Goal: Use online tool/utility: Utilize a website feature to perform a specific function

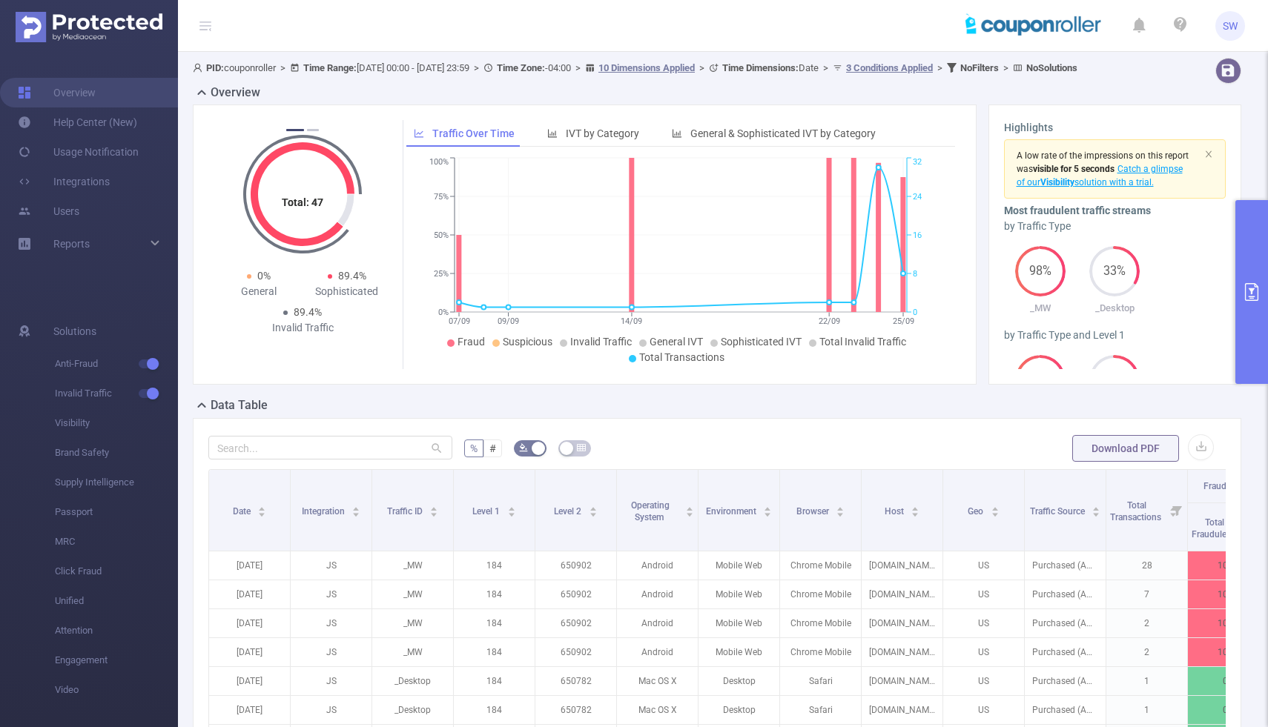
click at [1259, 294] on icon "primary" at bounding box center [1252, 292] width 18 height 18
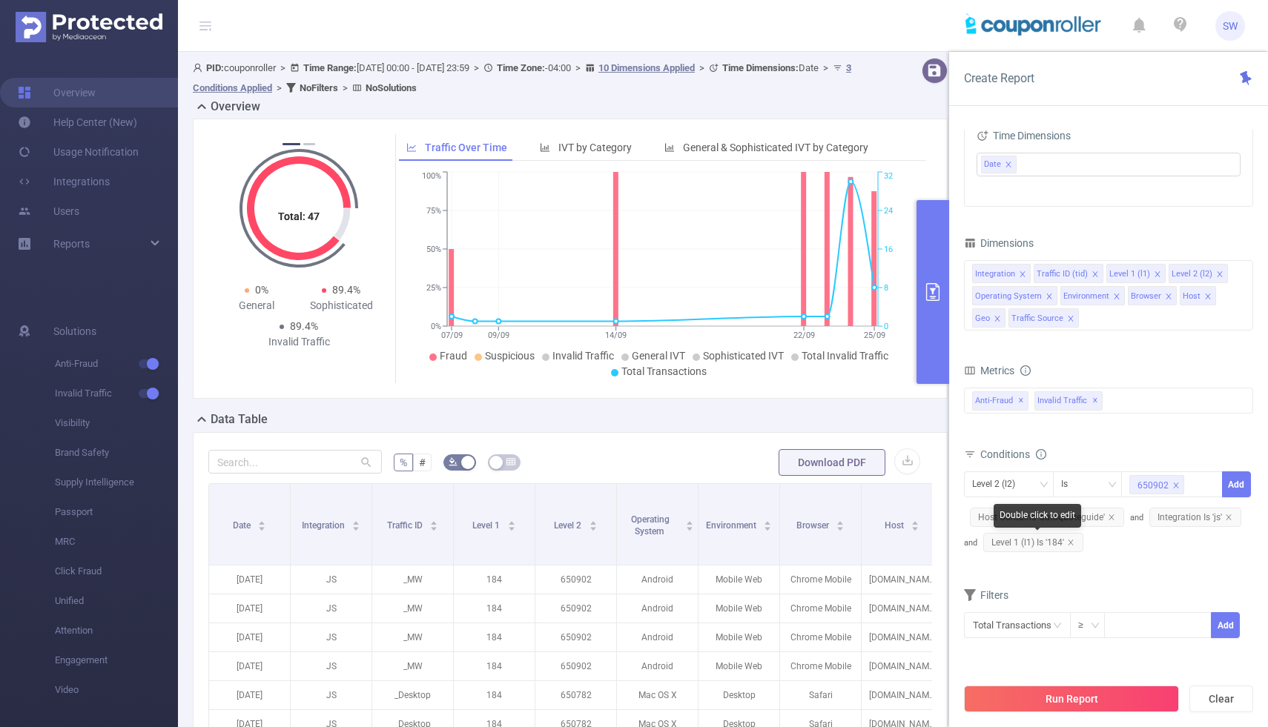
click at [1076, 539] on span "Level 1 (l1) Is '184'" at bounding box center [1033, 542] width 100 height 19
click at [1071, 541] on icon "icon: close" at bounding box center [1070, 542] width 5 height 5
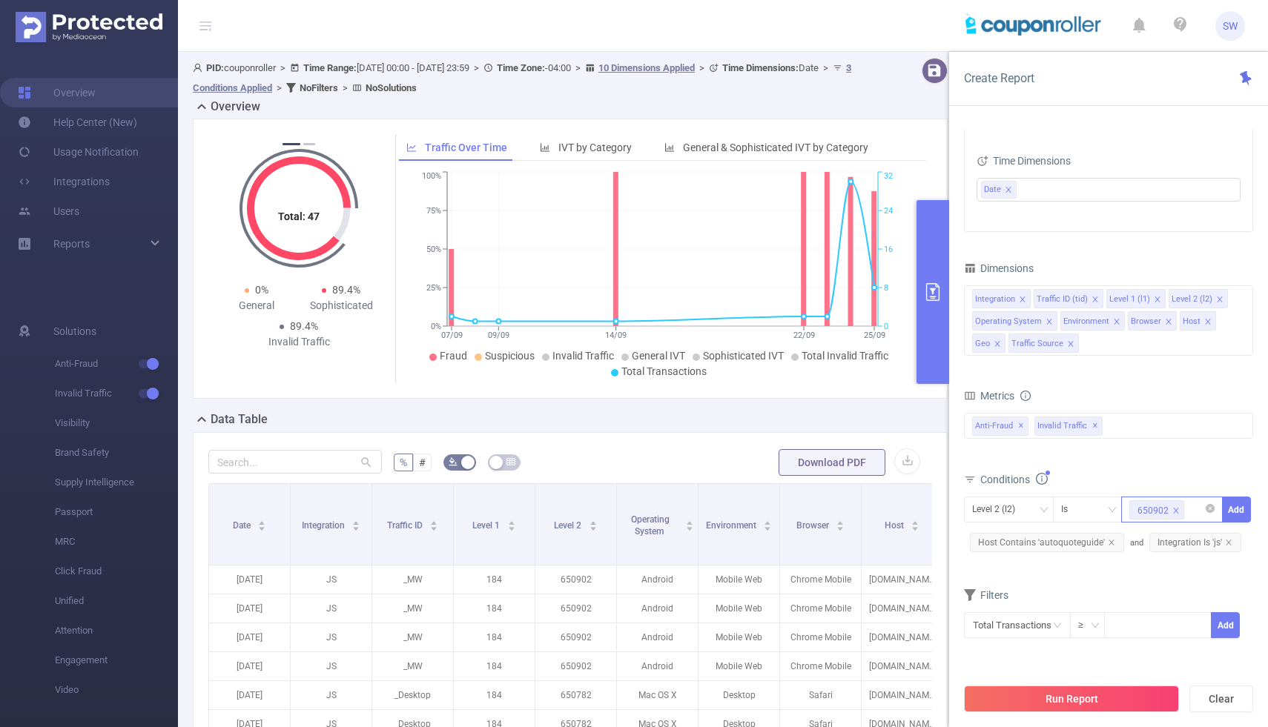
click at [1172, 509] on icon "icon: close" at bounding box center [1175, 510] width 7 height 7
click at [1028, 509] on div "Level 2 (l2)" at bounding box center [1008, 509] width 73 height 24
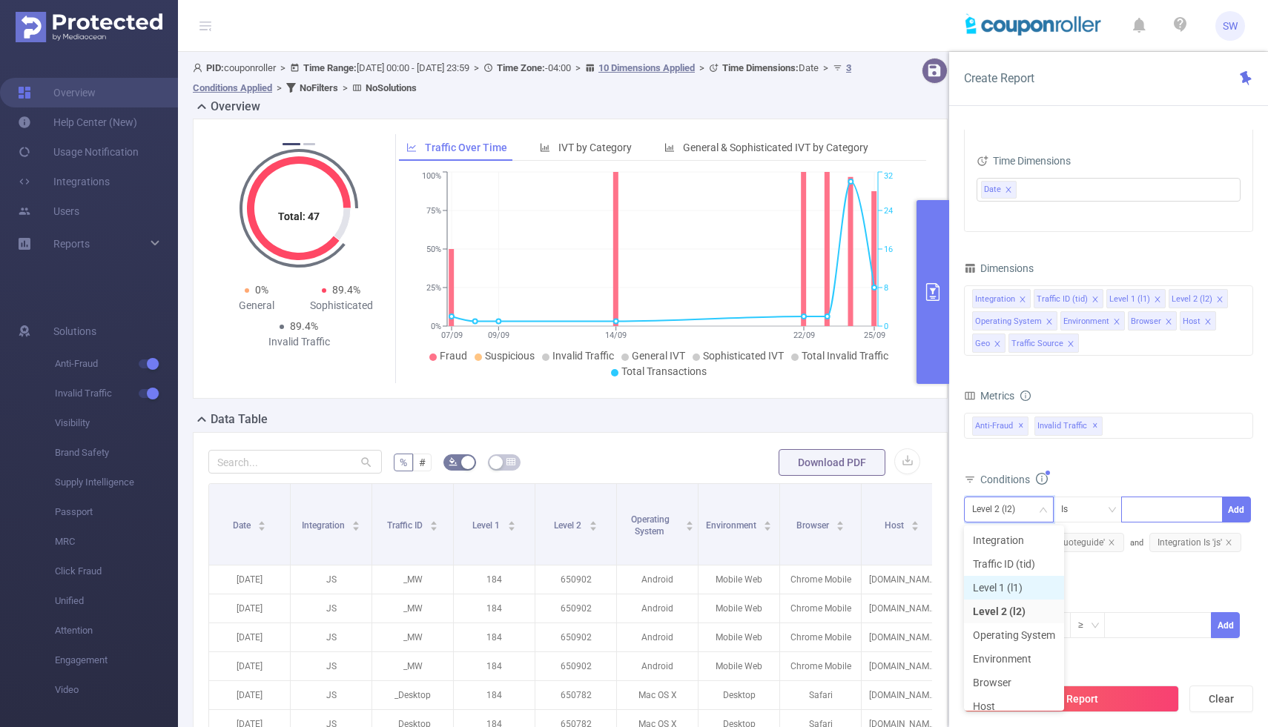
click at [1005, 586] on li "Level 1 (l1)" at bounding box center [1014, 588] width 100 height 24
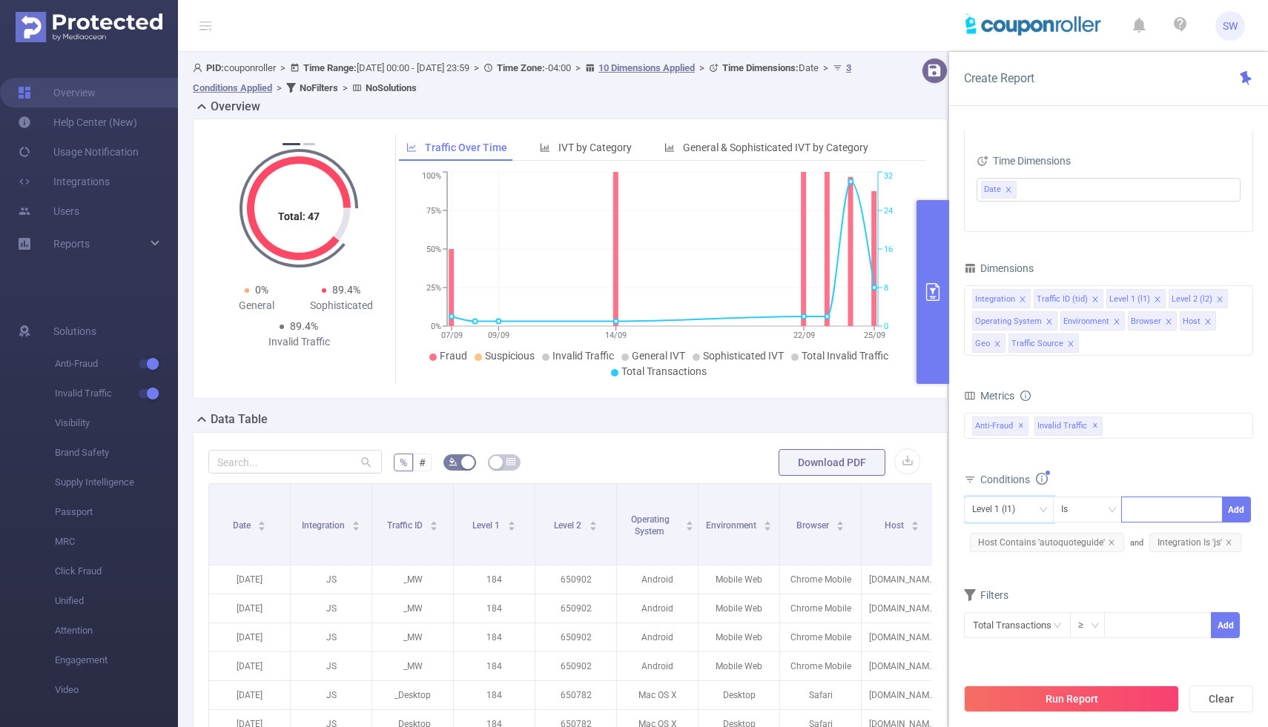
click at [1166, 512] on div at bounding box center [1171, 509] width 85 height 24
type input "376"
click at [1185, 542] on li "376" at bounding box center [1172, 541] width 102 height 24
click at [1243, 507] on button "Add" at bounding box center [1236, 510] width 29 height 26
click at [1042, 511] on icon "icon: down" at bounding box center [1042, 509] width 7 height 5
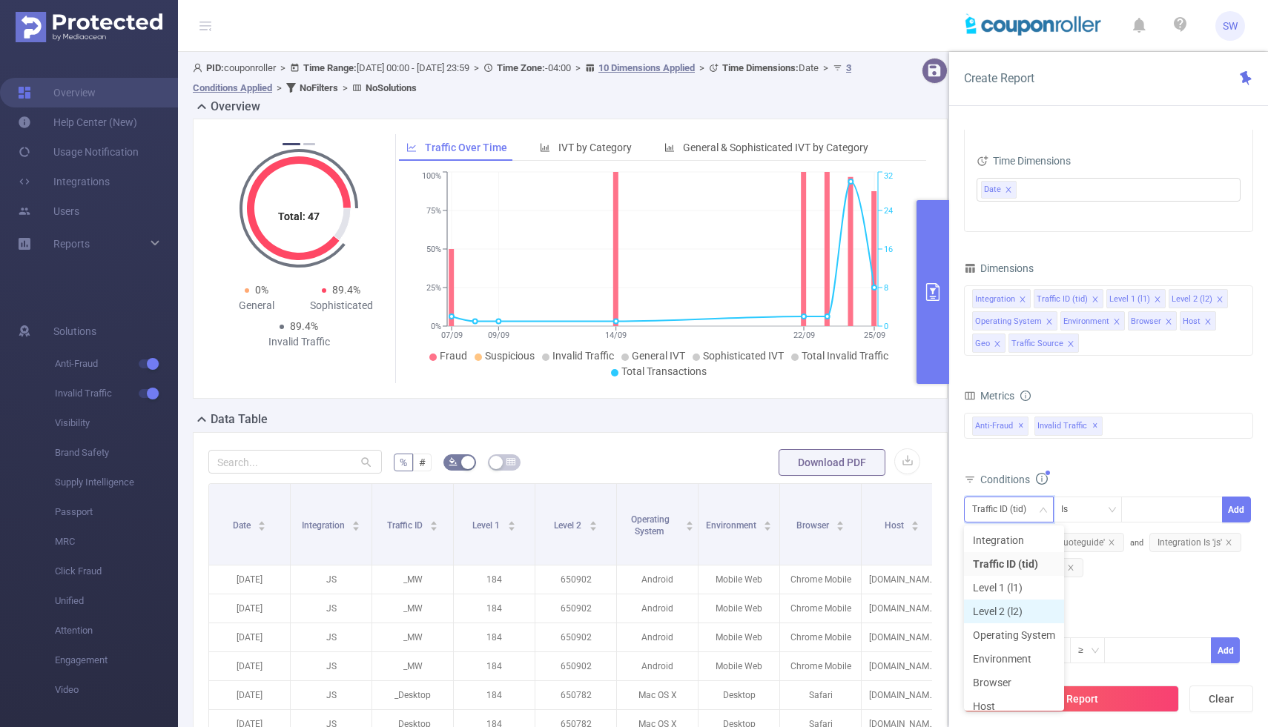
click at [1016, 606] on li "Level 2 (l2)" at bounding box center [1014, 612] width 100 height 24
click at [1154, 515] on div at bounding box center [1171, 509] width 85 height 24
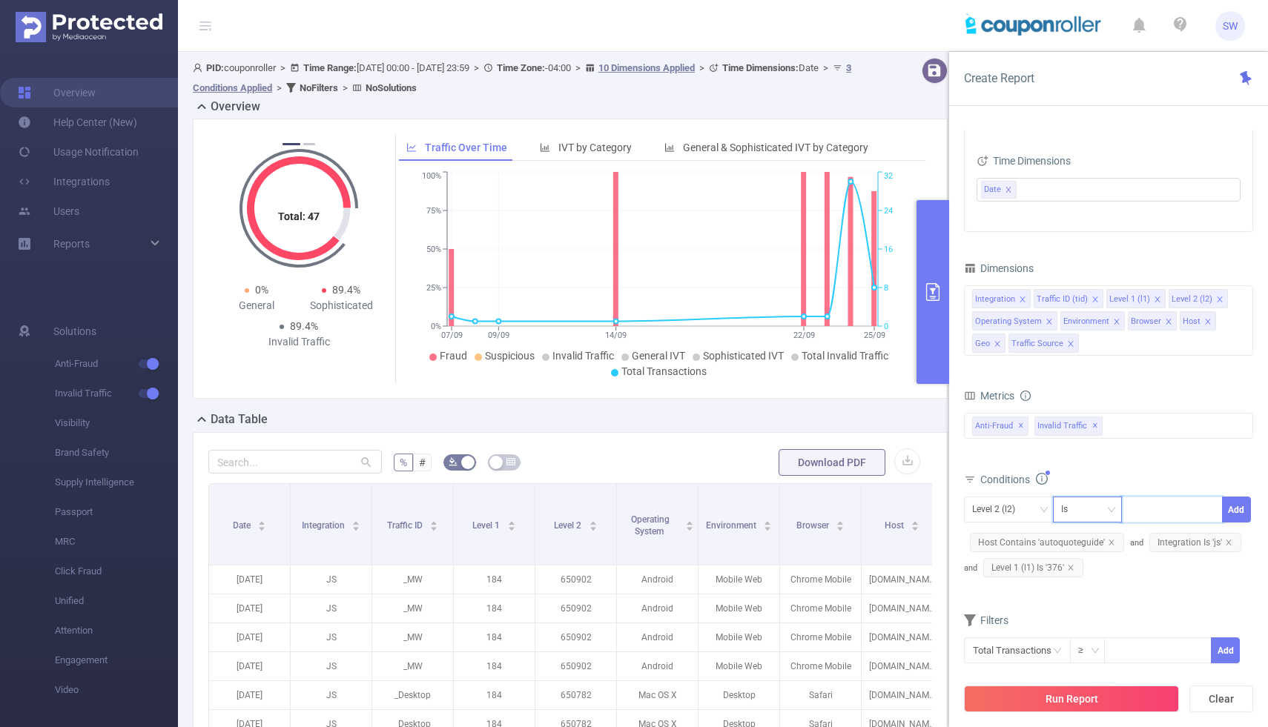
click at [1110, 511] on icon "icon: down" at bounding box center [1111, 510] width 9 height 9
click at [1095, 534] on li "Contains" at bounding box center [1101, 541] width 99 height 24
click at [1167, 513] on div at bounding box center [1171, 509] width 85 height 24
paste input "1043"
type input "1043"
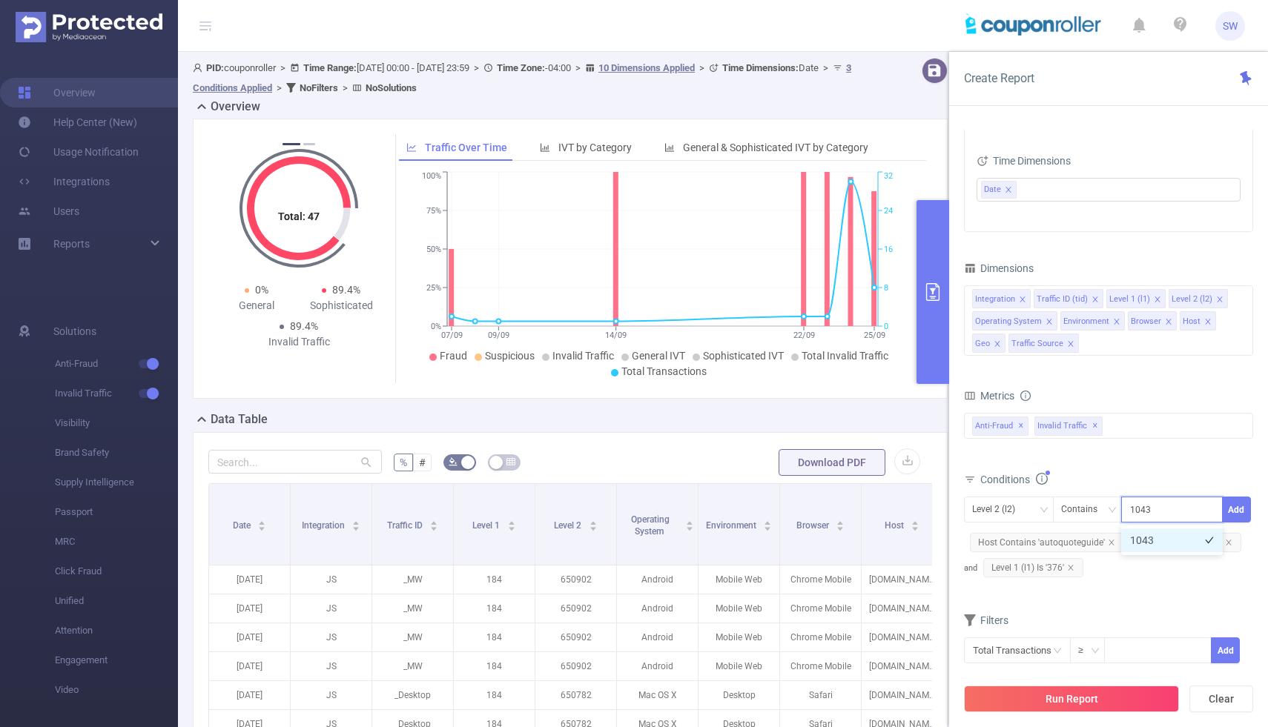
click at [1156, 543] on li "1043" at bounding box center [1172, 541] width 102 height 24
click at [1245, 509] on button "Add" at bounding box center [1236, 510] width 29 height 26
click at [1052, 698] on button "Run Report" at bounding box center [1071, 699] width 215 height 27
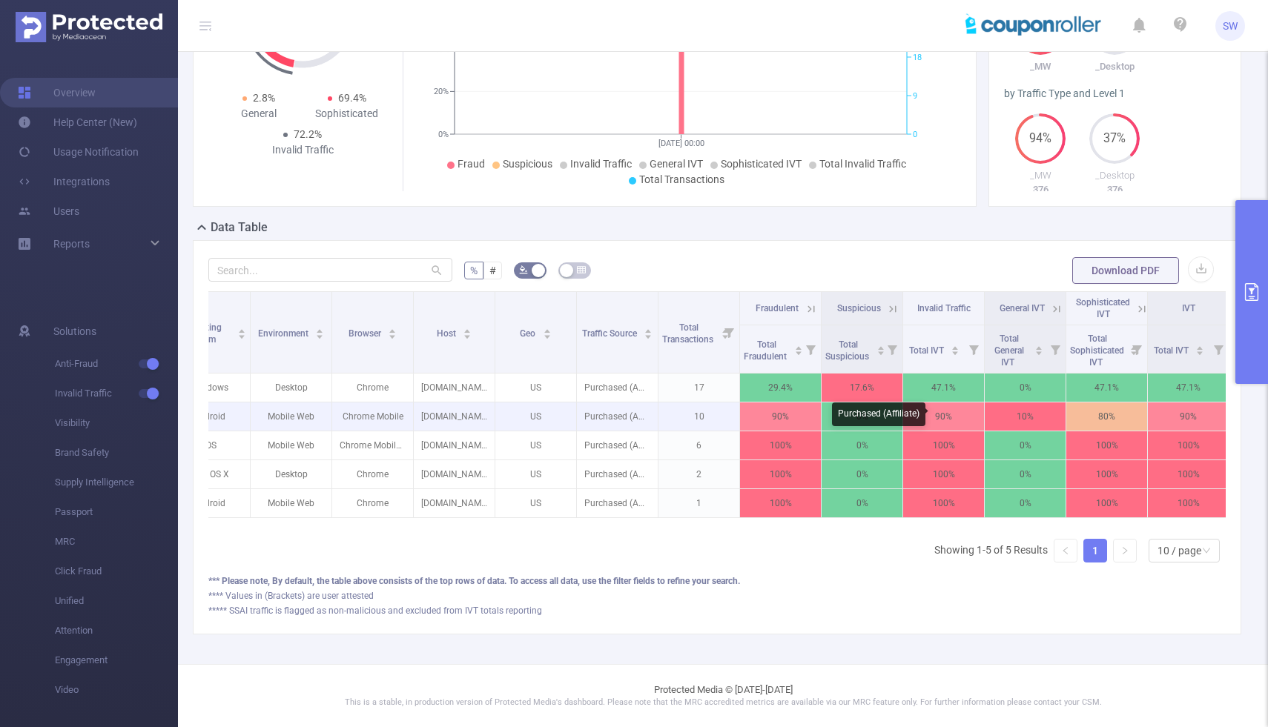
scroll to position [0, 454]
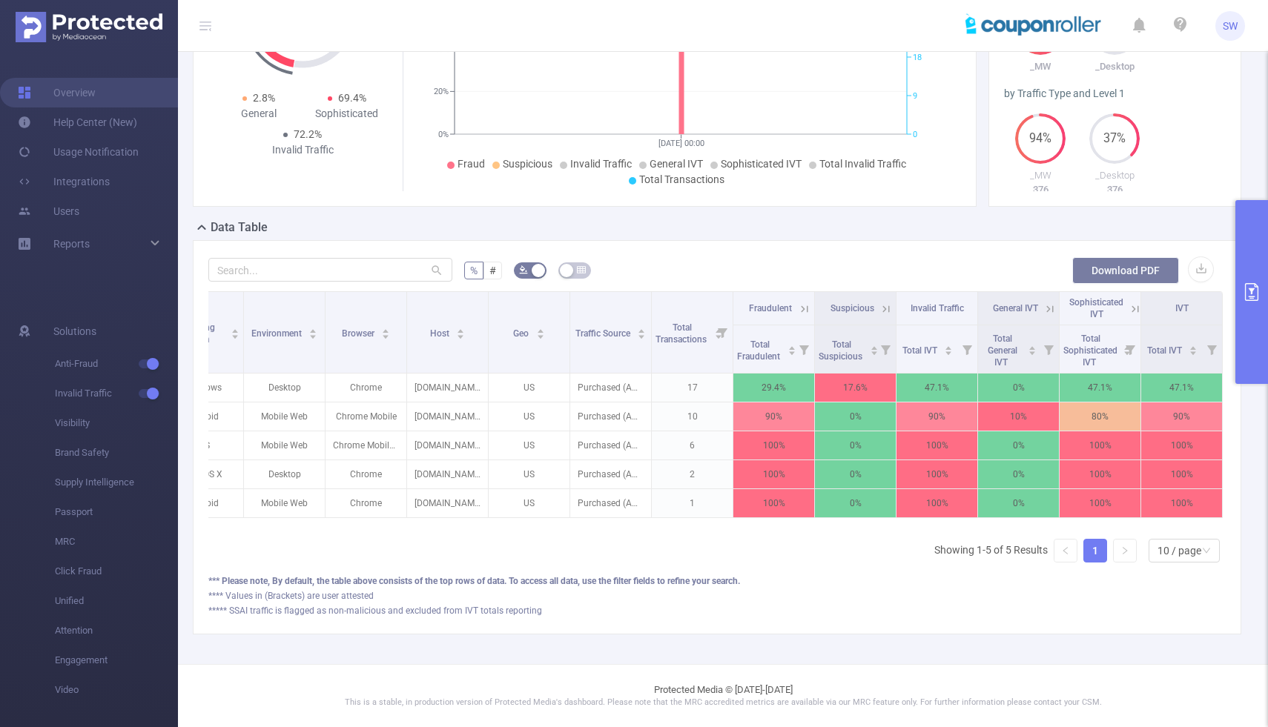
click at [1134, 266] on button "Download PDF" at bounding box center [1125, 270] width 107 height 27
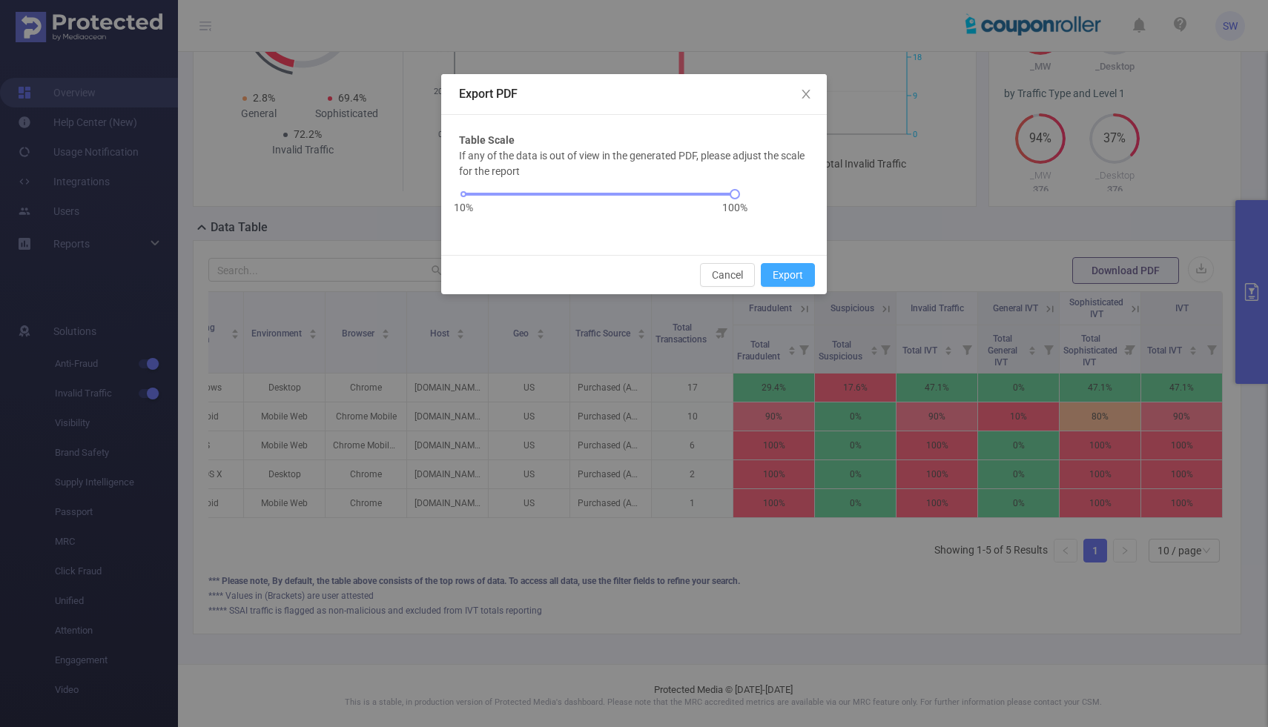
click at [781, 273] on button "Export" at bounding box center [788, 275] width 54 height 24
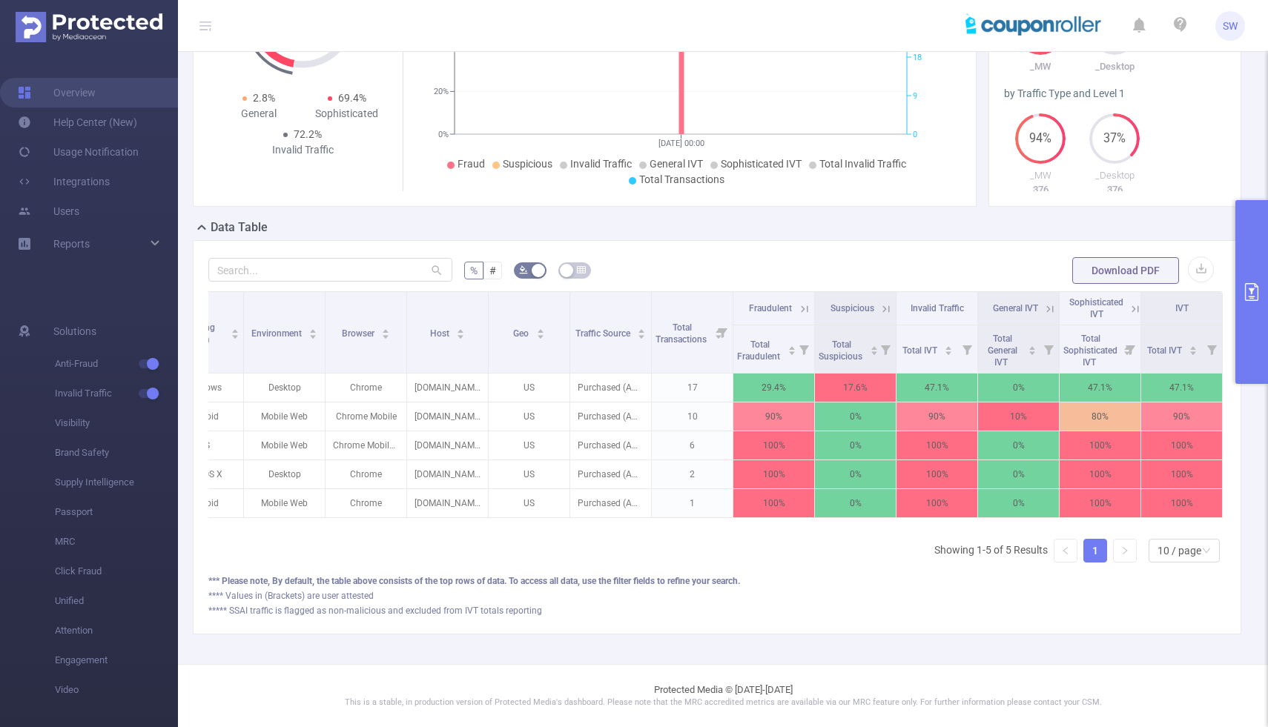
click at [1245, 294] on icon "primary" at bounding box center [1252, 292] width 18 height 18
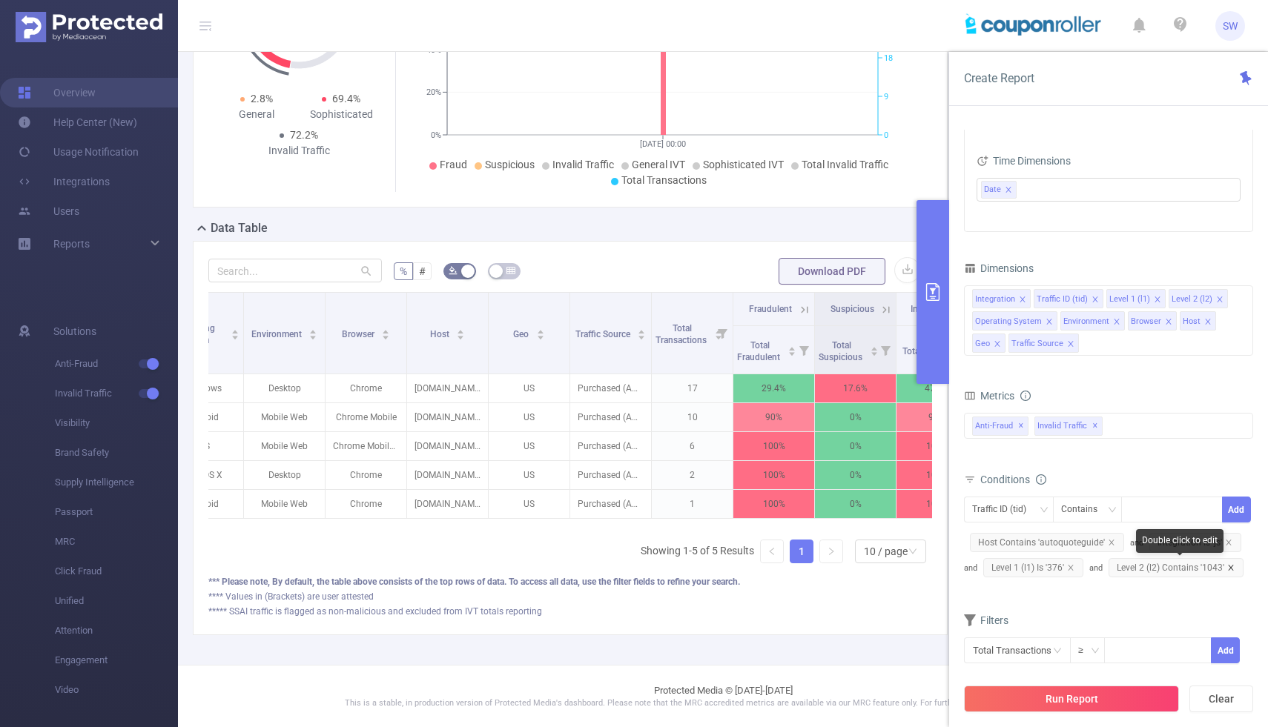
click at [1230, 564] on icon "icon: close" at bounding box center [1230, 567] width 7 height 7
click at [1175, 503] on div at bounding box center [1171, 509] width 85 height 24
click at [1033, 512] on div "Traffic ID (tid)" at bounding box center [1004, 509] width 64 height 24
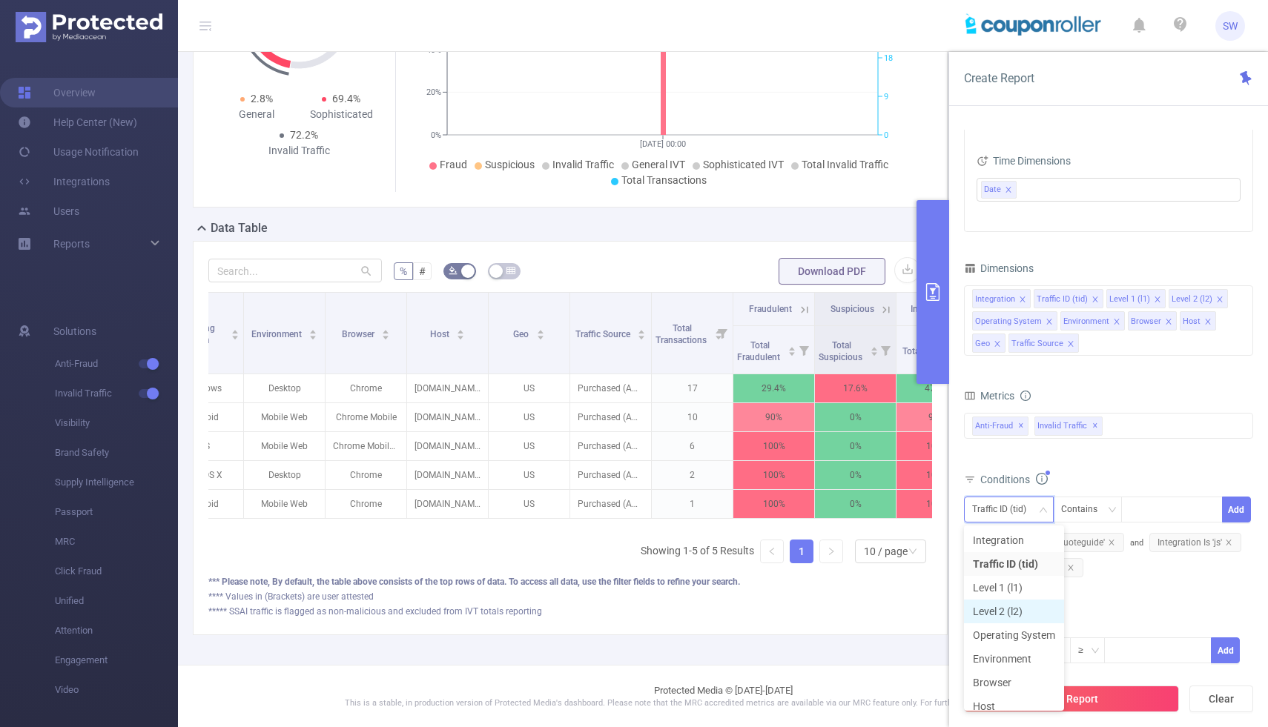
click at [1018, 610] on li "Level 2 (l2)" at bounding box center [1014, 612] width 100 height 24
click at [1148, 509] on div at bounding box center [1171, 509] width 85 height 24
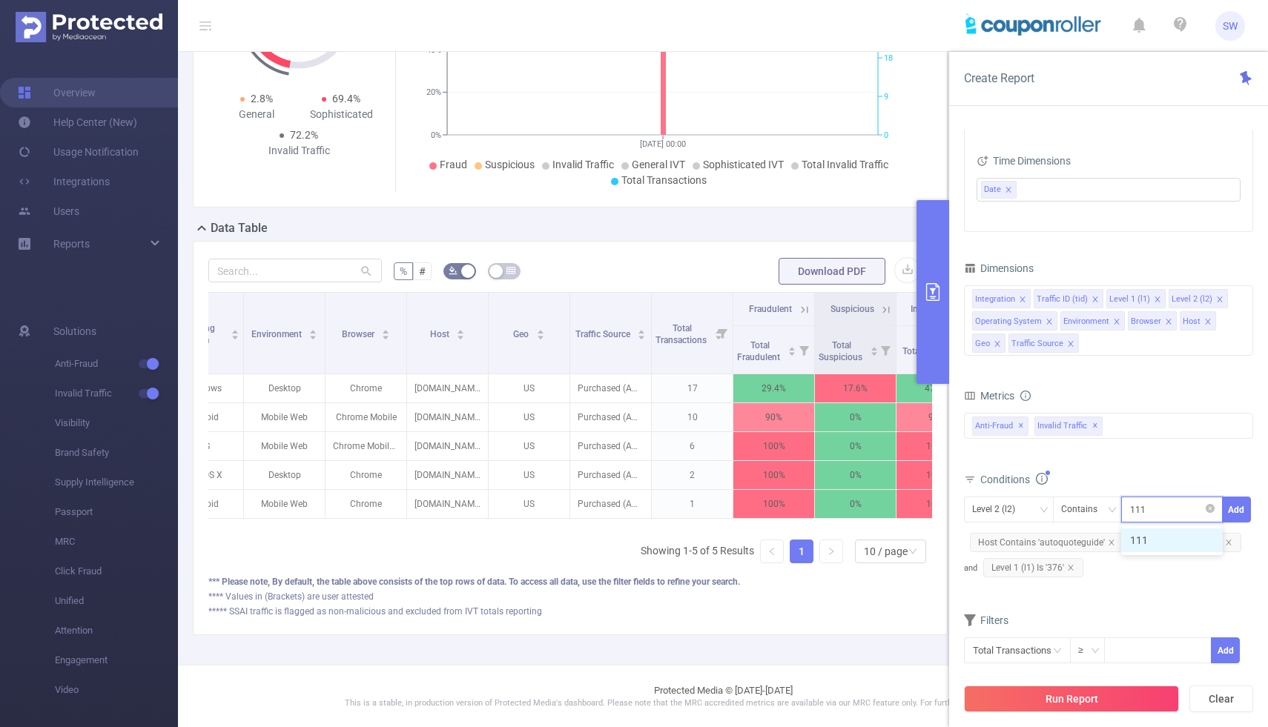
type input "1115"
click at [1168, 547] on li "1115" at bounding box center [1172, 541] width 102 height 24
click at [1246, 500] on button "Add" at bounding box center [1236, 510] width 29 height 26
click at [1073, 713] on div "Run Report Clear" at bounding box center [1108, 699] width 319 height 56
click at [1062, 697] on button "Run Report" at bounding box center [1071, 699] width 215 height 27
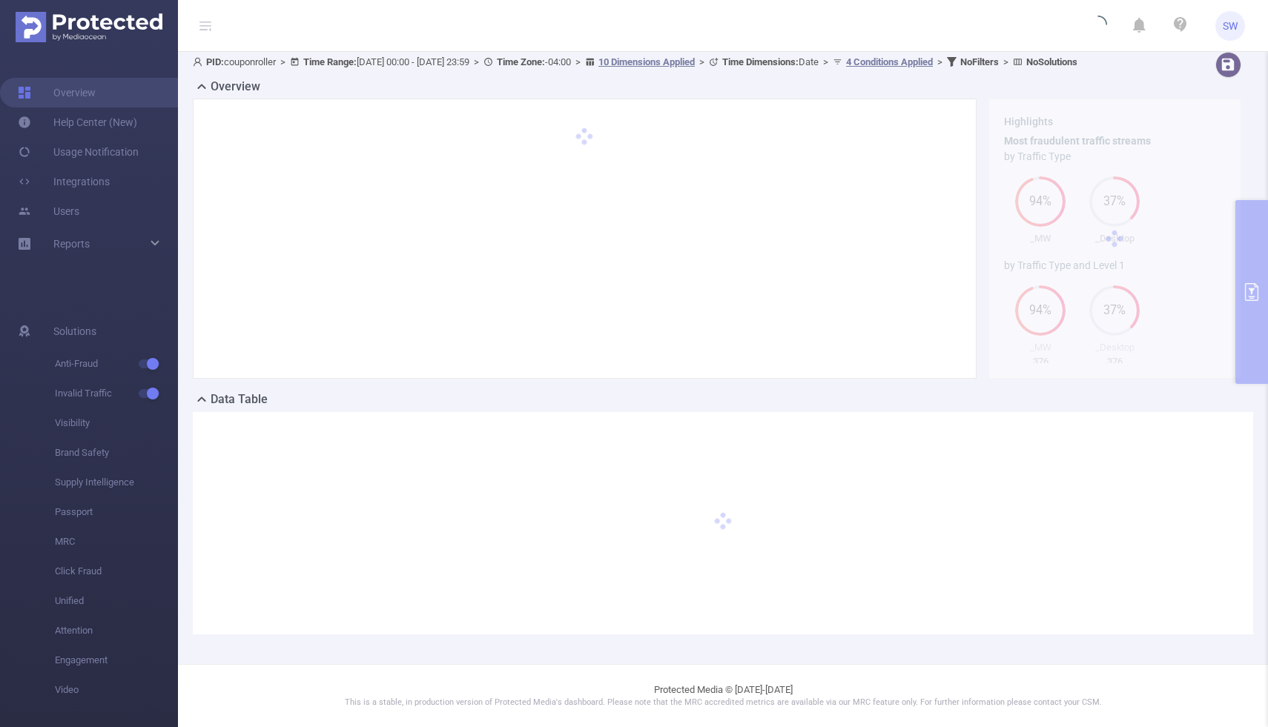
scroll to position [19, 0]
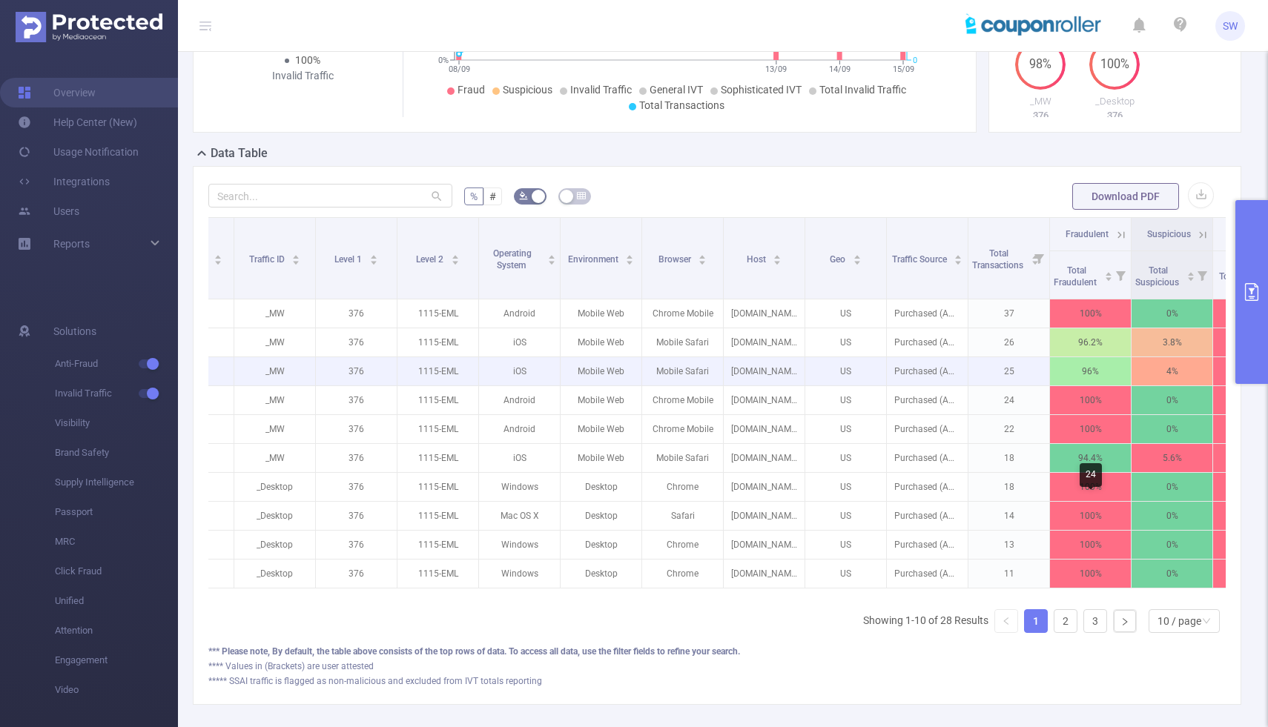
scroll to position [259, 0]
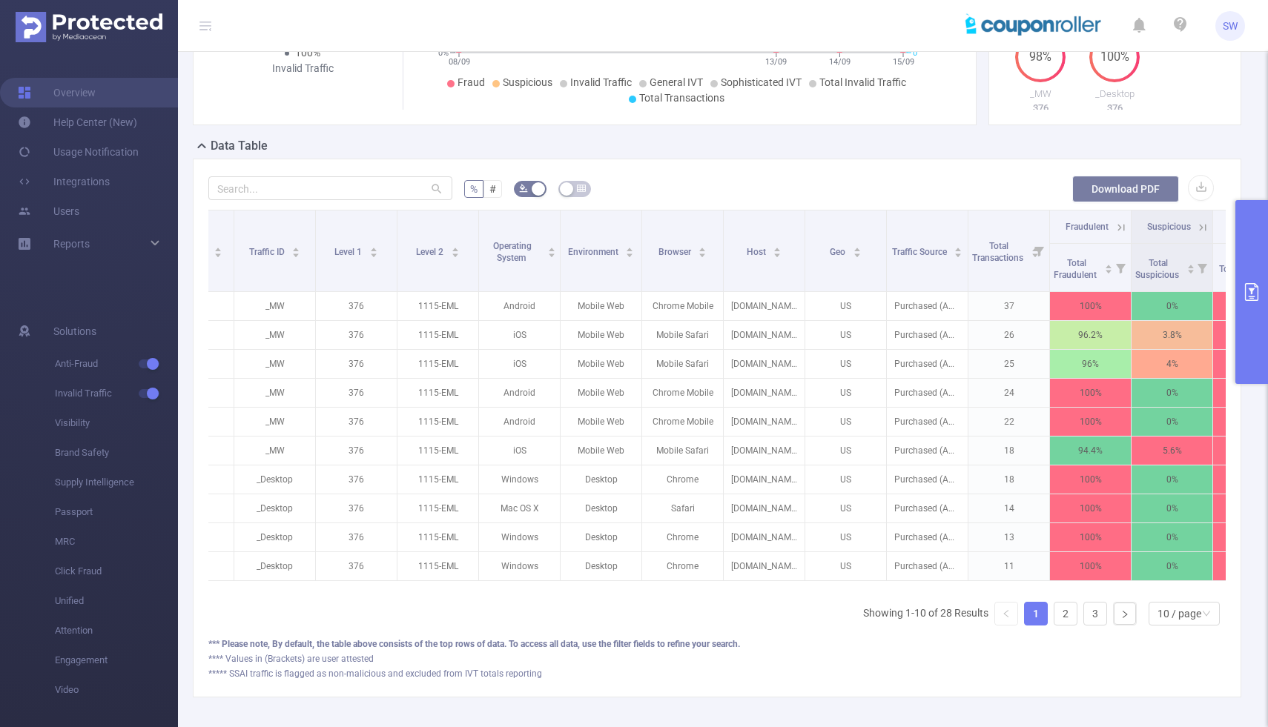
click at [1145, 196] on button "Download PDF" at bounding box center [1125, 189] width 107 height 27
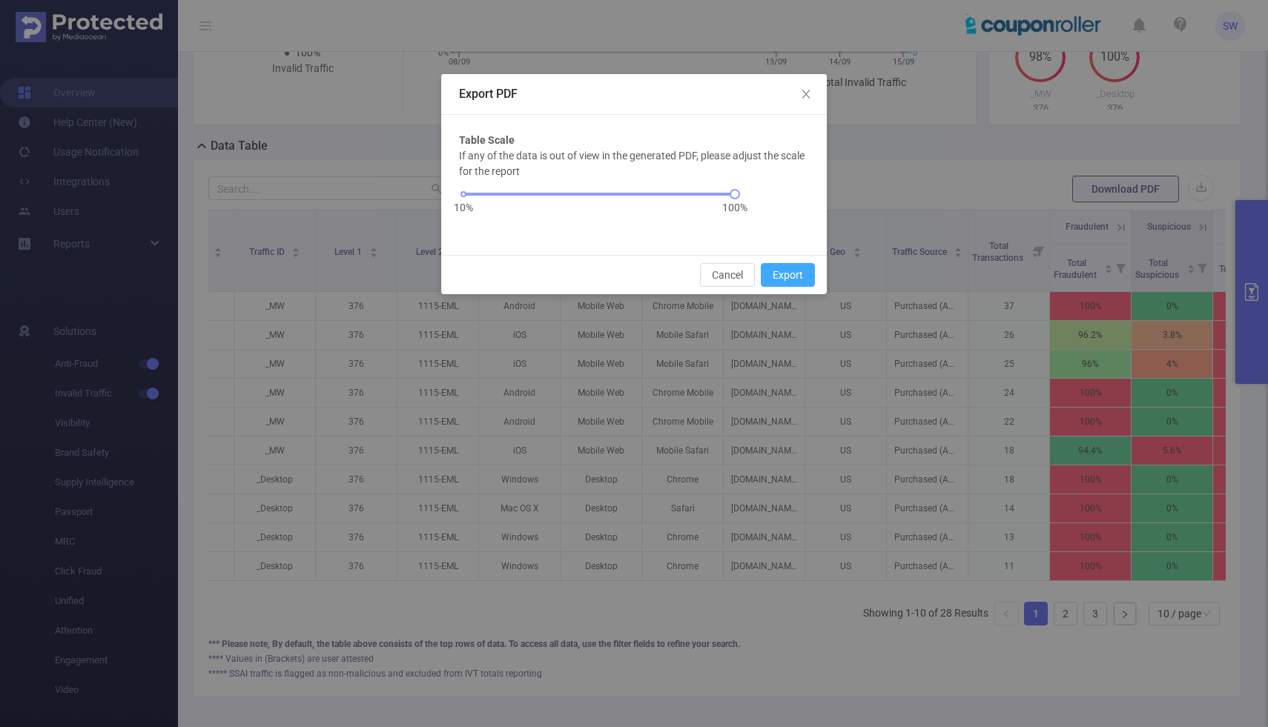
click at [803, 271] on button "Export" at bounding box center [788, 275] width 54 height 24
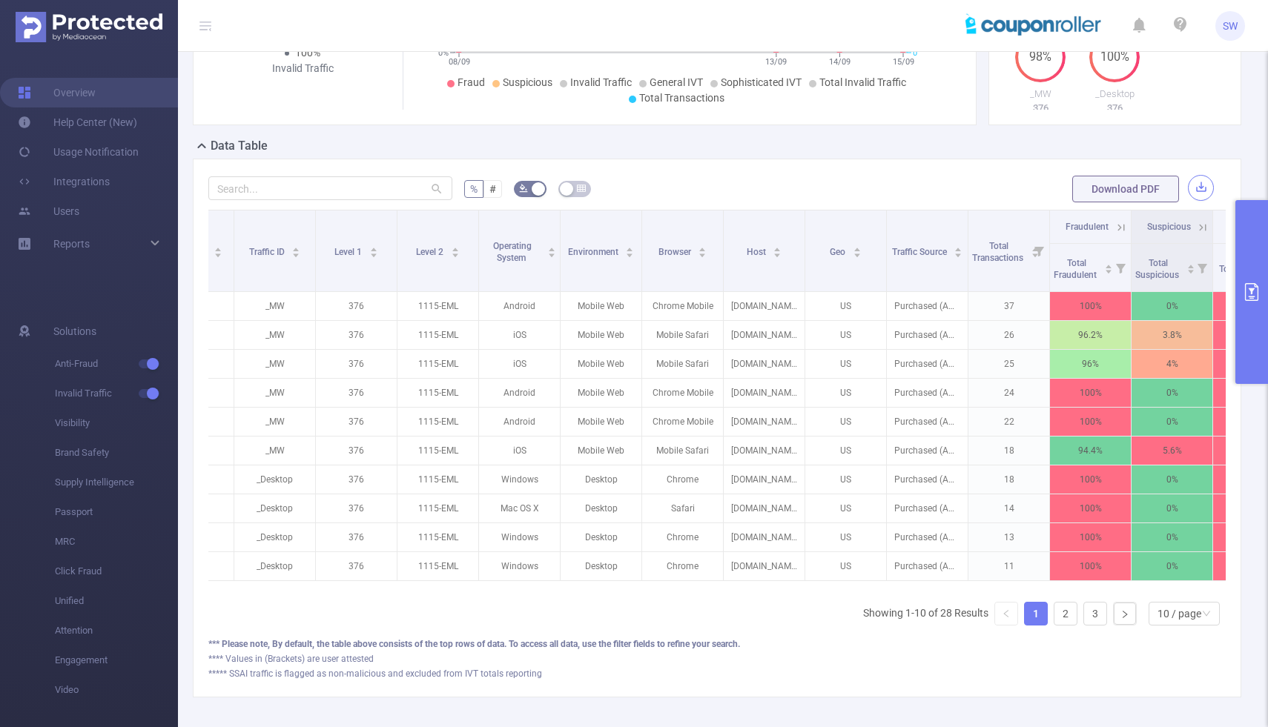
click at [1196, 175] on button "button" at bounding box center [1201, 188] width 26 height 26
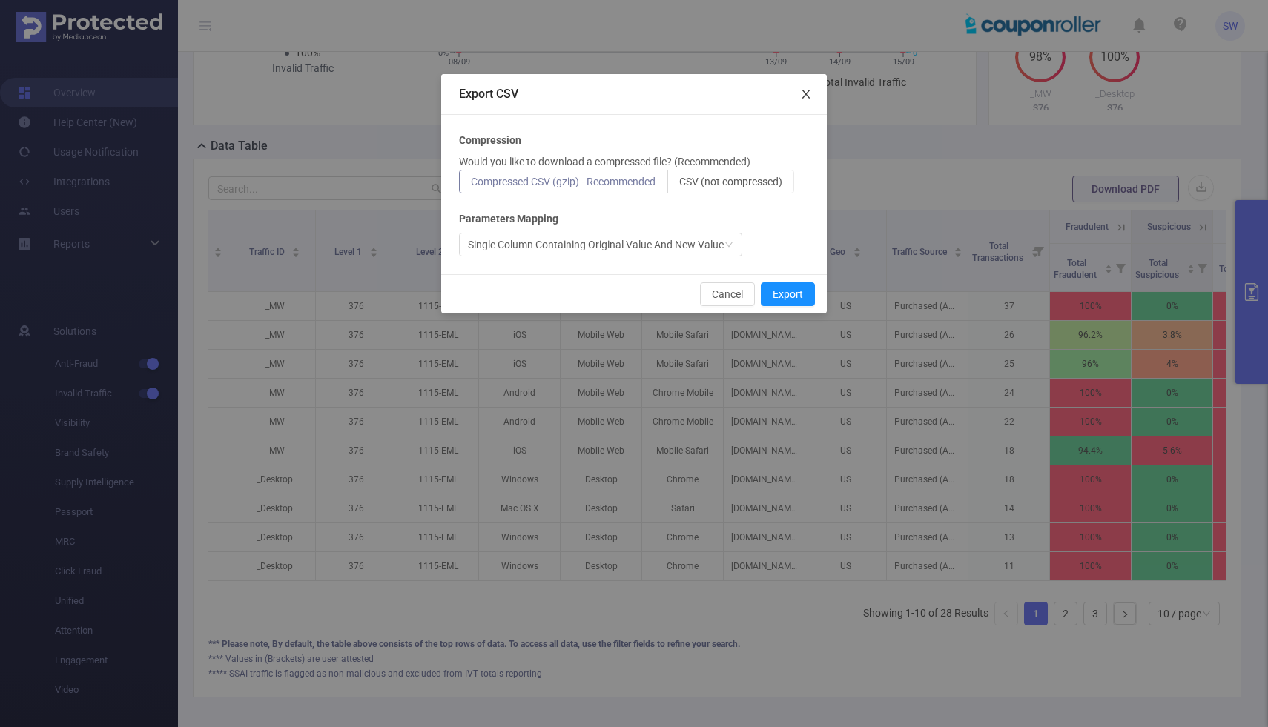
click at [804, 93] on icon "icon: close" at bounding box center [805, 94] width 8 height 9
